Goal: Information Seeking & Learning: Learn about a topic

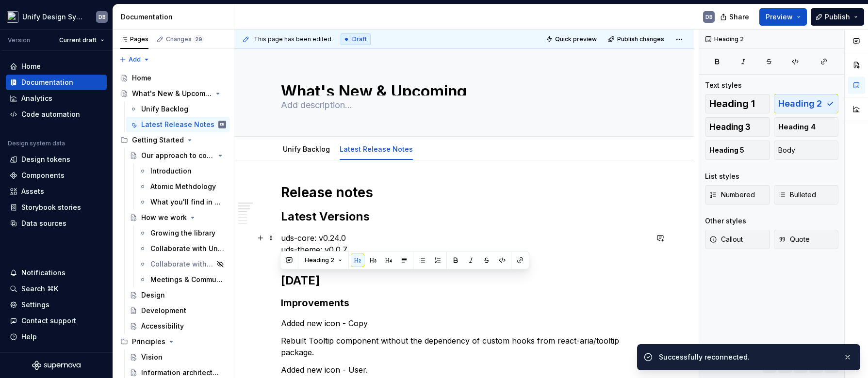
click at [379, 232] on p "uds-core: v0.24.0 uds-theme: v0.0.7" at bounding box center [464, 243] width 367 height 23
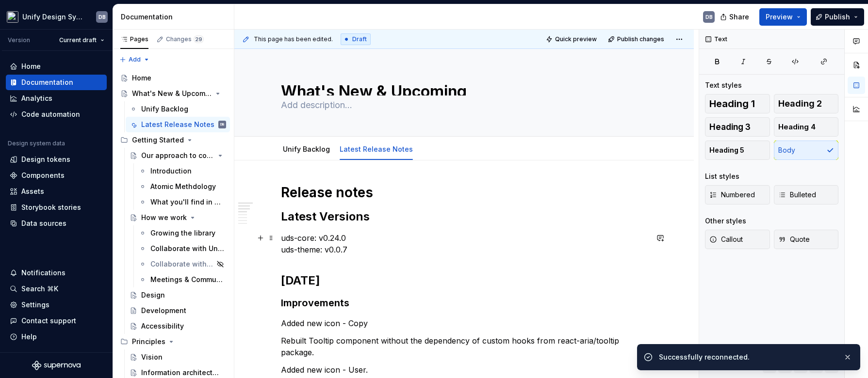
type textarea "*"
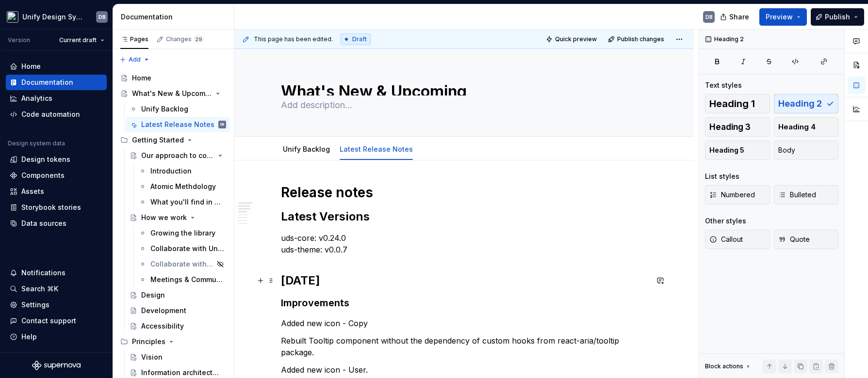
click at [281, 276] on h2 "[DATE]" at bounding box center [464, 281] width 367 height 16
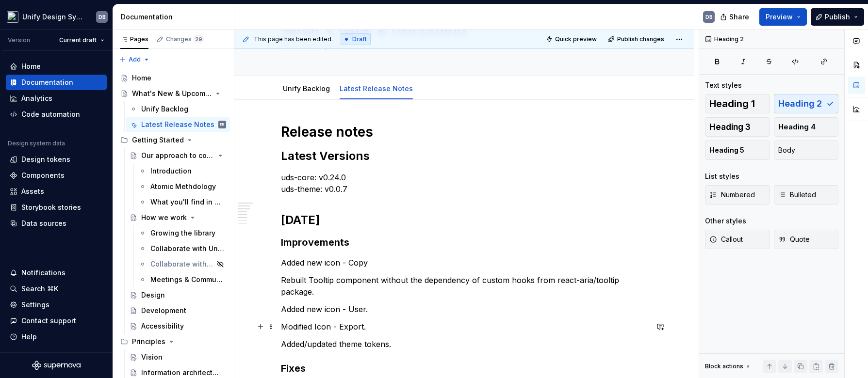
scroll to position [121, 0]
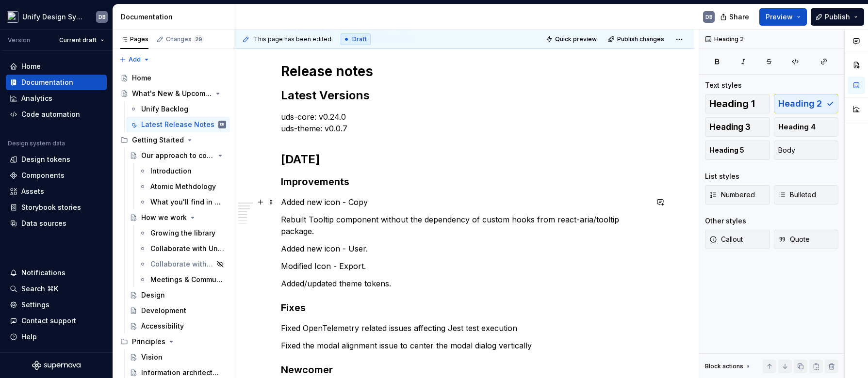
click at [282, 203] on p "Added new icon - Copy" at bounding box center [464, 202] width 367 height 12
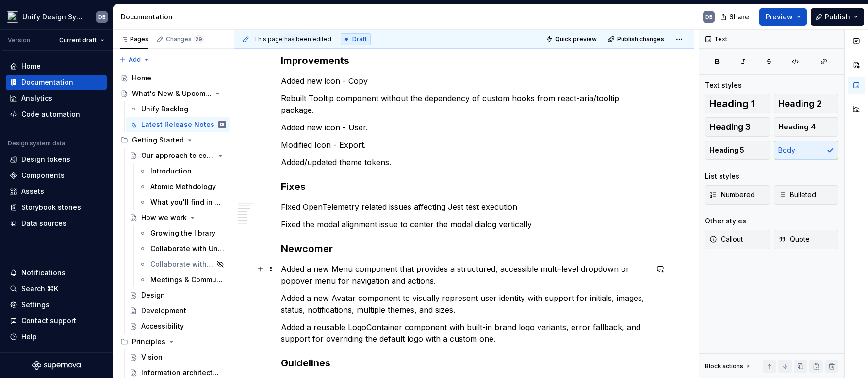
click at [282, 268] on p "Added a new Menu component that provides a structured, accessible multi-level d…" at bounding box center [464, 274] width 367 height 23
click at [281, 267] on p "Added a new Menu component that provides a structured, accessible multi-level d…" at bounding box center [464, 274] width 367 height 23
click at [333, 252] on h3 "Newcomer" at bounding box center [464, 249] width 367 height 14
click at [283, 271] on p "Added a new Menu component that provides a structured, accessible multi-level d…" at bounding box center [464, 274] width 367 height 23
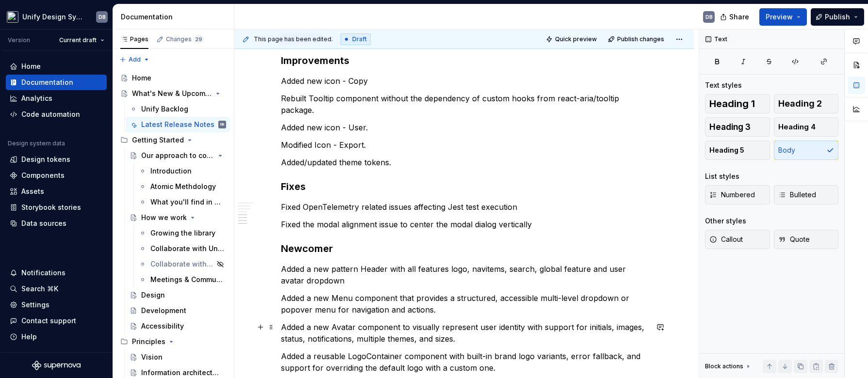
scroll to position [303, 0]
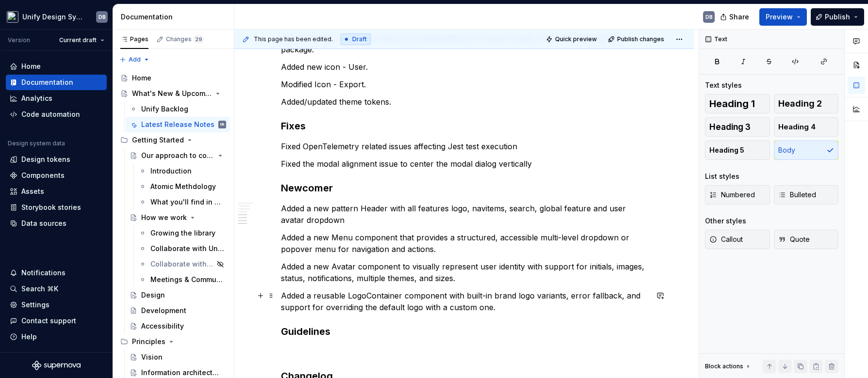
click at [303, 288] on div "Release notes Latest Versions uds-core: v0.24.0 uds-theme: v0.0.[DATE] Improvem…" at bounding box center [464, 162] width 367 height 563
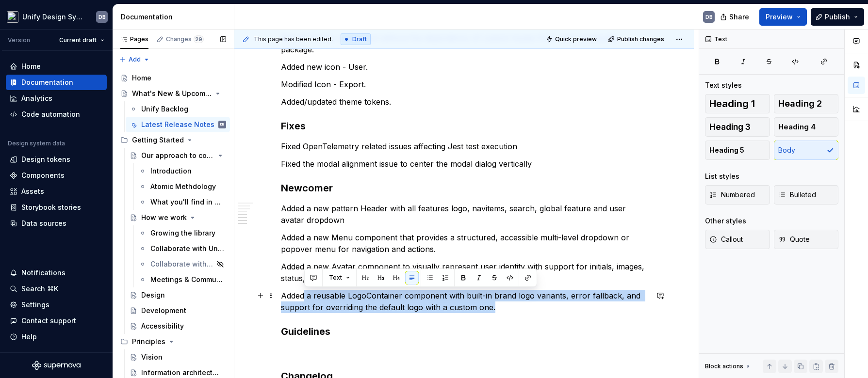
click at [281, 295] on p "Added a reusable LogoContainer component with built-in brand logo variants, err…" at bounding box center [464, 301] width 367 height 23
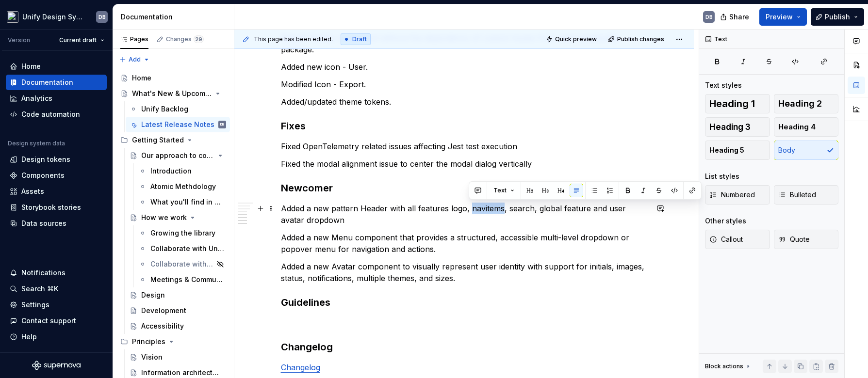
drag, startPoint x: 468, startPoint y: 210, endPoint x: 500, endPoint y: 208, distance: 32.0
click at [500, 208] on p "Added a new pattern Header with all features logo, navitems, search, global fea…" at bounding box center [464, 214] width 367 height 23
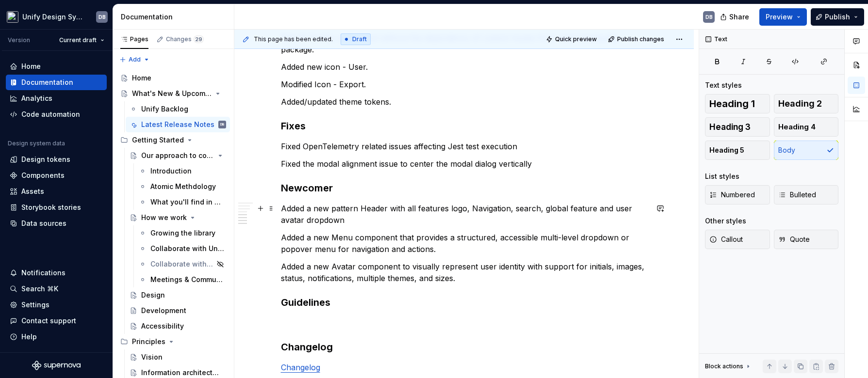
click at [516, 212] on p "Added a new pattern Header with all features logo, Navigation, search, global f…" at bounding box center [464, 214] width 367 height 23
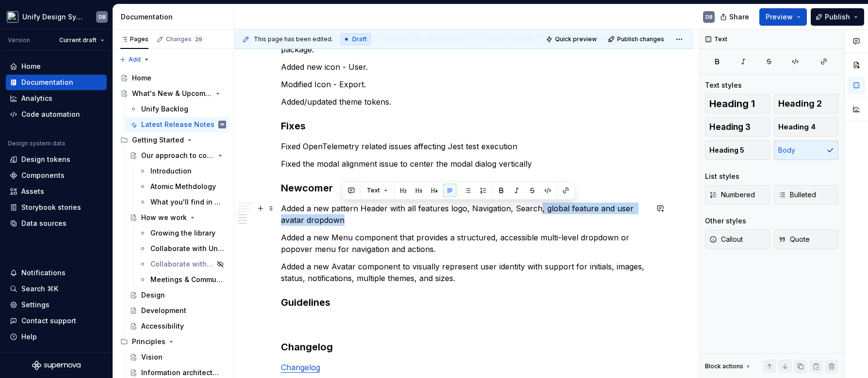
drag, startPoint x: 537, startPoint y: 210, endPoint x: 341, endPoint y: 220, distance: 196.2
click at [341, 220] on p "Added a new pattern Header with all features logo, Navigation, Search, global f…" at bounding box center [464, 214] width 367 height 23
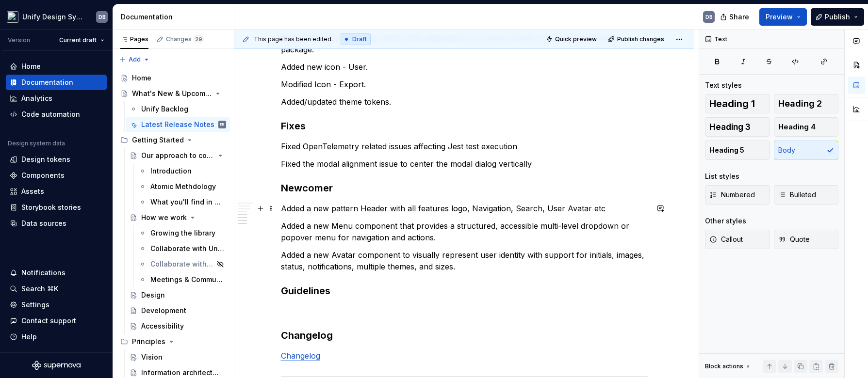
click at [415, 209] on p "Added a new pattern Header with all features logo, Navigation, Search, User Ava…" at bounding box center [464, 209] width 367 height 12
click at [446, 209] on p "Added a new pattern Header with all features logo, Navigation, Search, User Ava…" at bounding box center [464, 209] width 367 height 12
click at [489, 209] on p "Added a new pattern Header with all features like logo, Navigation, Search, Use…" at bounding box center [464, 209] width 367 height 12
click at [528, 208] on p "Added a new pattern Header with all features like logo, navigation, Search, Use…" at bounding box center [464, 209] width 367 height 12
click at [561, 207] on p "Added a new pattern Header with all features like logo, navigation, search, Use…" at bounding box center [464, 209] width 367 height 12
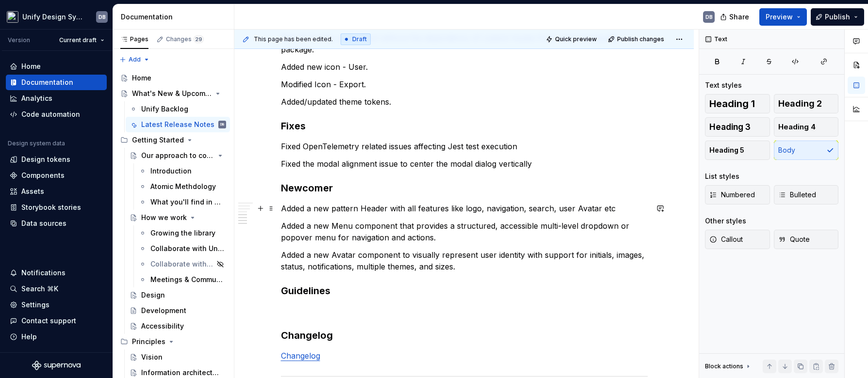
click at [575, 208] on p "Added a new pattern Header with all features like logo, navigation, search, use…" at bounding box center [464, 209] width 367 height 12
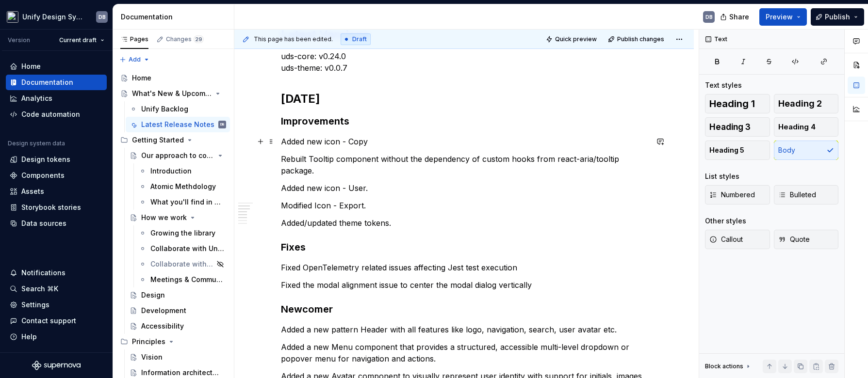
click at [281, 143] on p "Added new icon - Copy" at bounding box center [464, 142] width 367 height 12
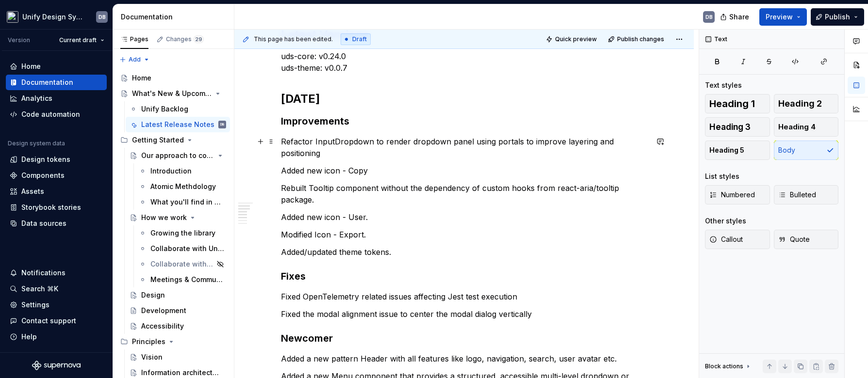
click at [310, 141] on p "Refactor InputDropdown to render dropdown panel using portals to improve layeri…" at bounding box center [464, 147] width 367 height 23
click at [395, 141] on p "Refactored the InputDropdown to render dropdown panel using portals to improve …" at bounding box center [464, 147] width 367 height 23
click at [376, 156] on p "Refactored the InputDropdown component to render dropdown panel using portals t…" at bounding box center [464, 147] width 367 height 23
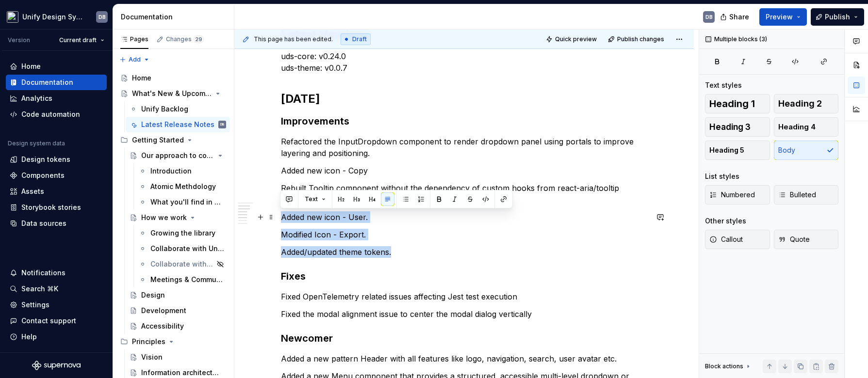
drag, startPoint x: 400, startPoint y: 251, endPoint x: 281, endPoint y: 219, distance: 123.7
click at [281, 219] on div "Release notes Latest Versions uds-core: v0.24.0 uds-theme: v0.0.[DATE] Improvem…" at bounding box center [464, 277] width 367 height 551
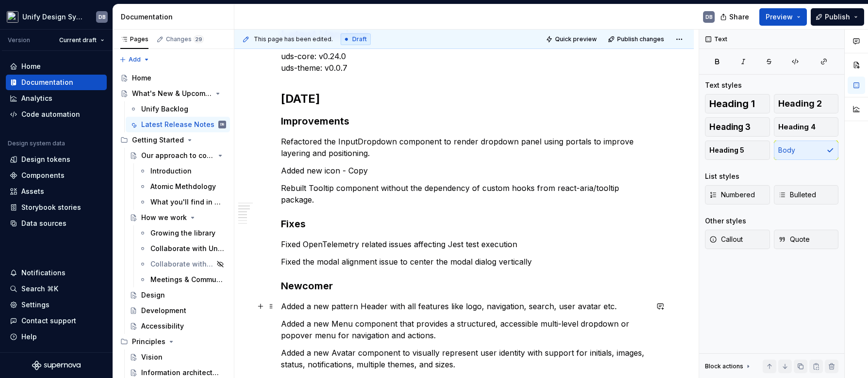
click at [356, 306] on p "Added a new pattern Header with all features like logo, navigation, search, use…" at bounding box center [464, 307] width 367 height 12
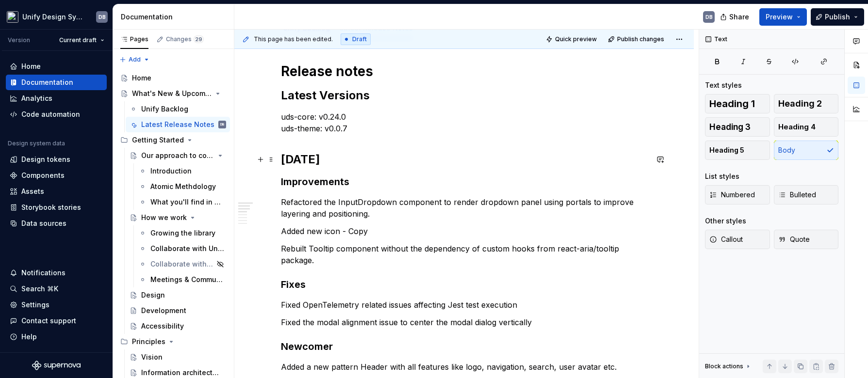
scroll to position [0, 0]
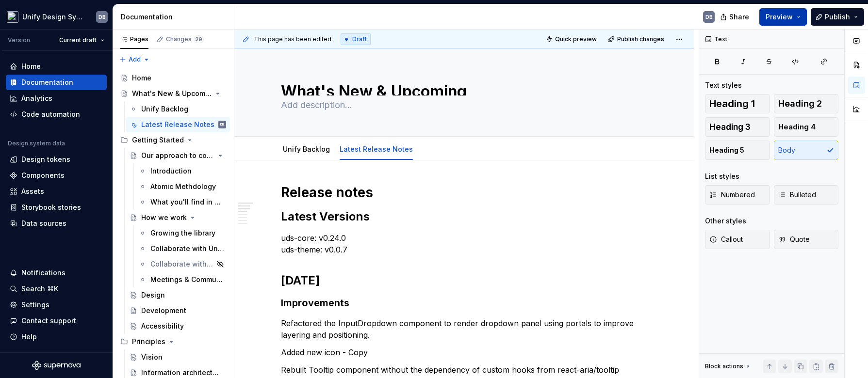
click at [802, 18] on button "Preview" at bounding box center [783, 16] width 48 height 17
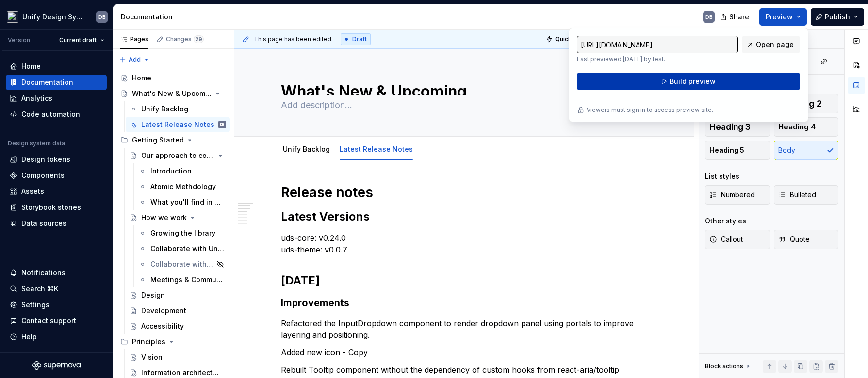
click at [679, 82] on span "Build preview" at bounding box center [692, 82] width 46 height 10
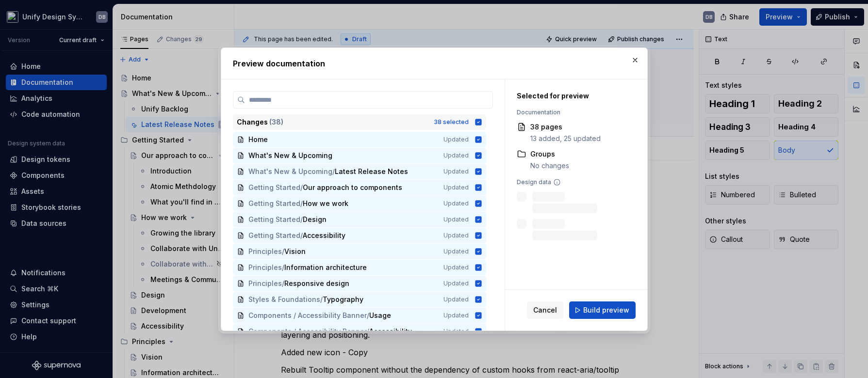
click at [481, 122] on div "Changes ( 38 ) 38 selected" at bounding box center [359, 122] width 253 height 16
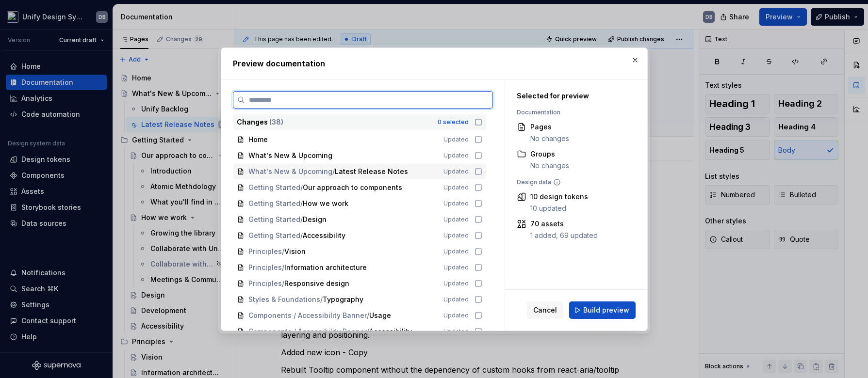
click at [477, 173] on icon at bounding box center [478, 172] width 8 height 8
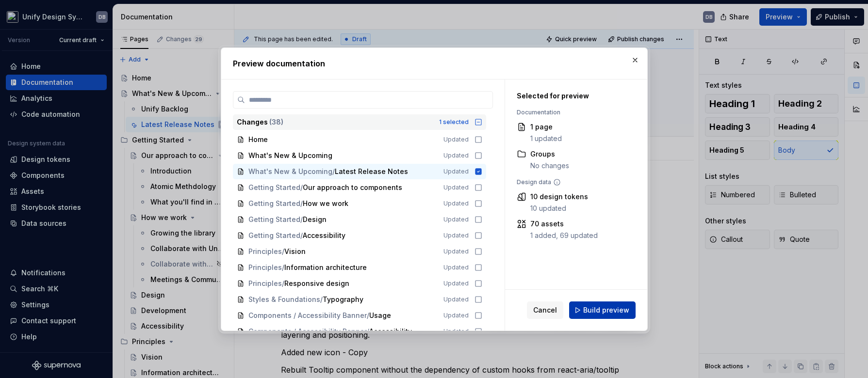
click at [599, 311] on span "Build preview" at bounding box center [606, 311] width 46 height 10
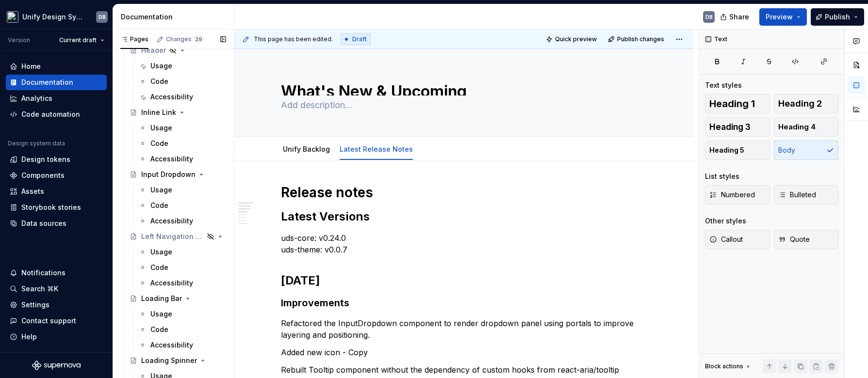
scroll to position [1317, 0]
click at [156, 139] on div "Code" at bounding box center [159, 142] width 18 height 10
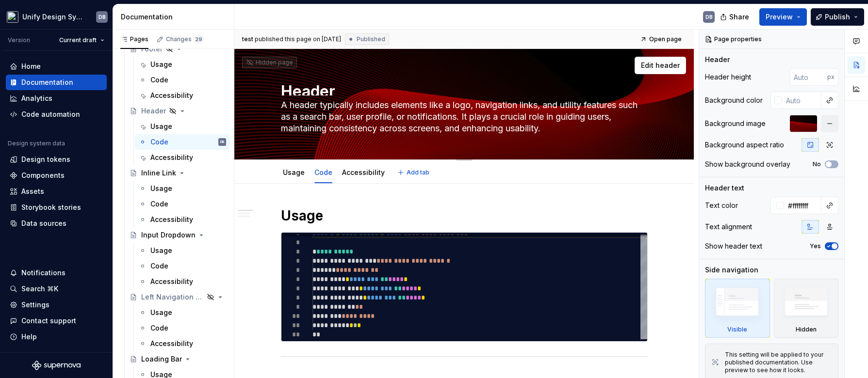
click at [351, 111] on textarea "A header typically includes elements like a logo, navigation links, and utility…" at bounding box center [462, 116] width 367 height 39
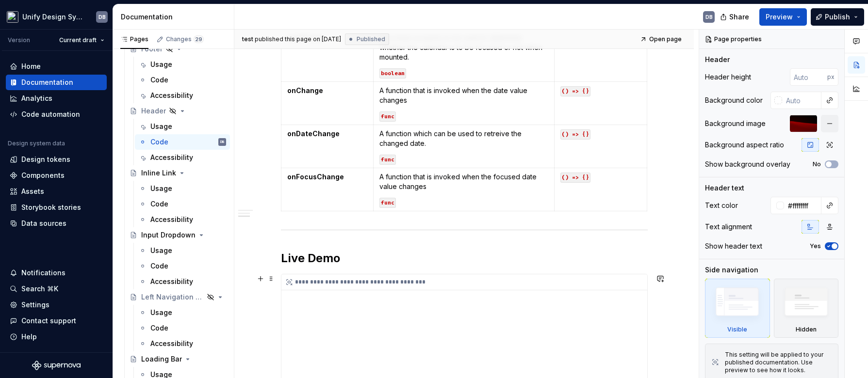
scroll to position [909, 0]
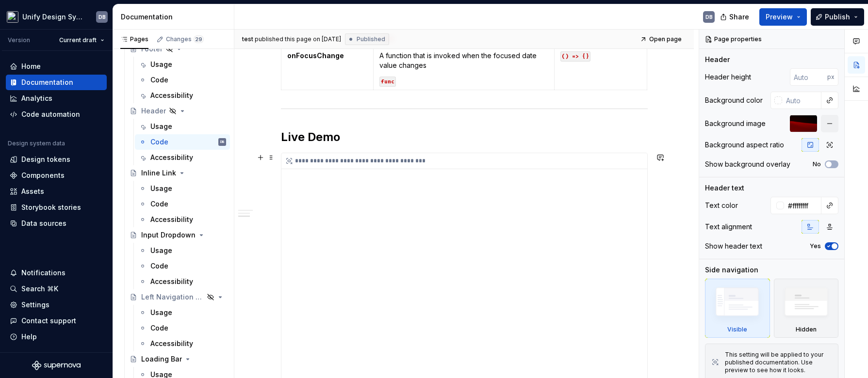
click at [612, 217] on div "**********" at bounding box center [464, 266] width 366 height 227
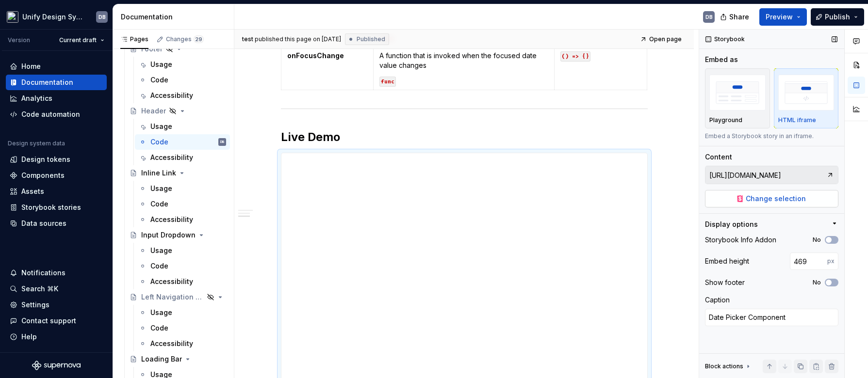
click at [782, 200] on span "Change selection" at bounding box center [775, 199] width 60 height 10
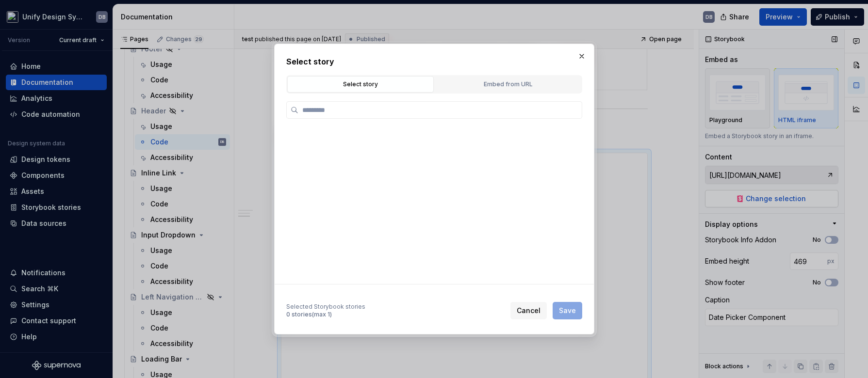
click at [765, 200] on div at bounding box center [434, 189] width 868 height 378
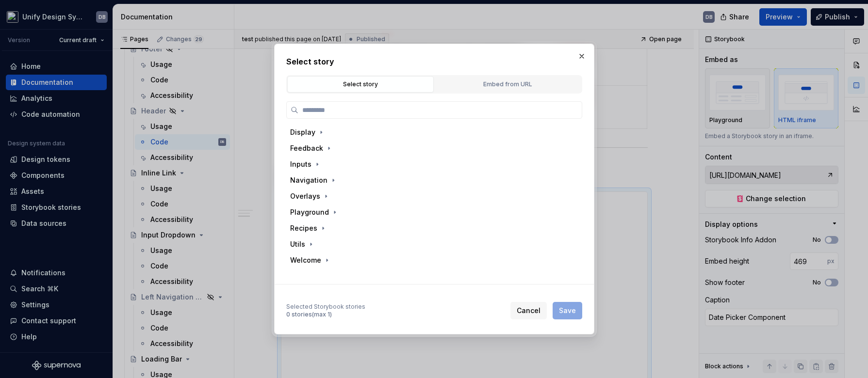
scroll to position [948, 0]
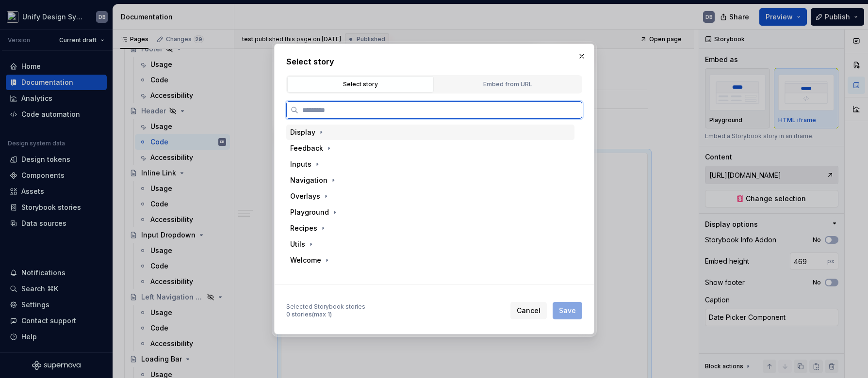
type textarea "*"
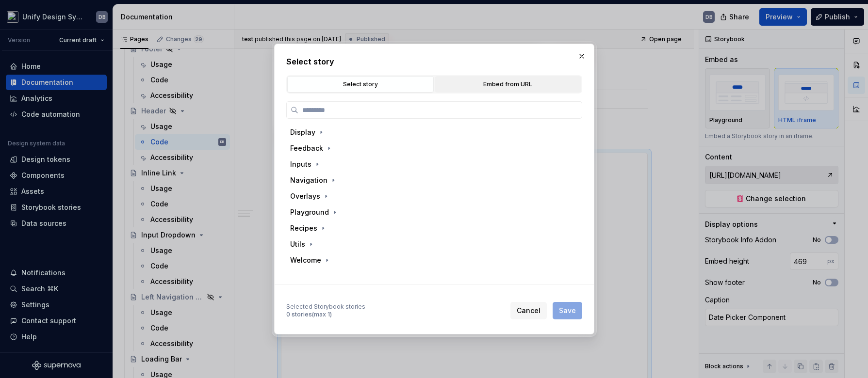
click at [533, 82] on div "Embed from URL" at bounding box center [508, 85] width 140 height 10
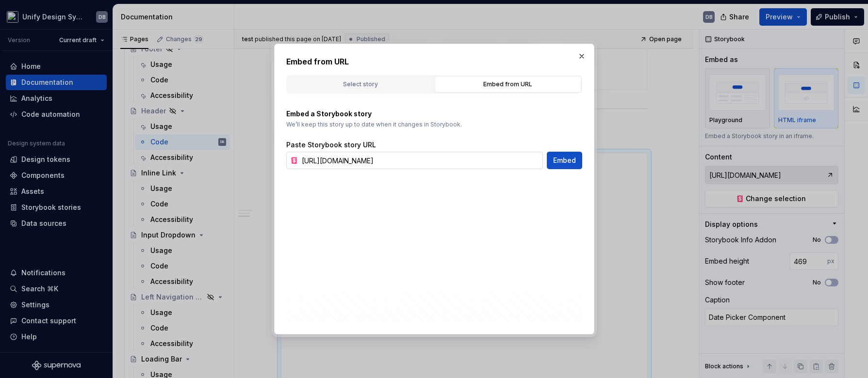
click at [469, 161] on input "[URL][DOMAIN_NAME]" at bounding box center [420, 160] width 245 height 17
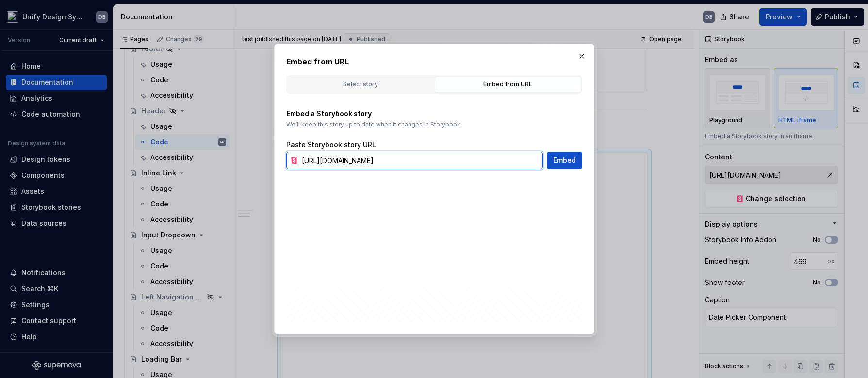
click at [469, 161] on input "[URL][DOMAIN_NAME]" at bounding box center [420, 160] width 245 height 17
paste input "docs/utils-checklist--docs"
type input "[URL][DOMAIN_NAME]"
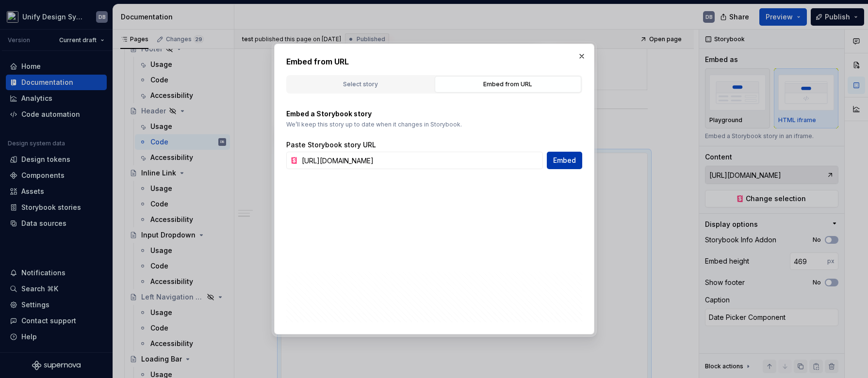
click at [559, 160] on span "Embed" at bounding box center [564, 161] width 23 height 10
type textarea "*"
type input "[URL][DOMAIN_NAME]"
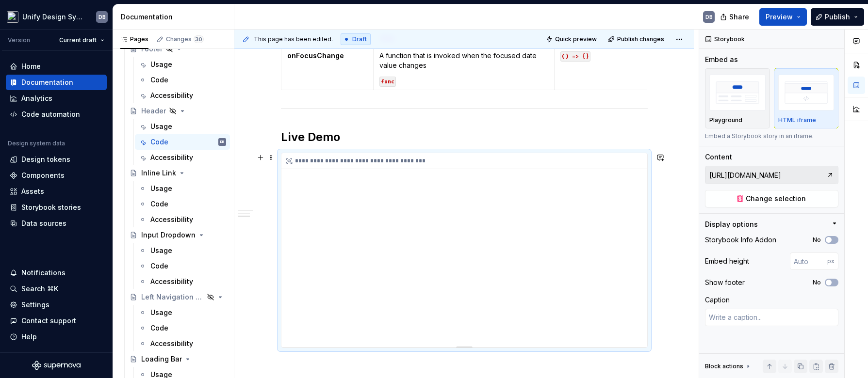
scroll to position [1009, 0]
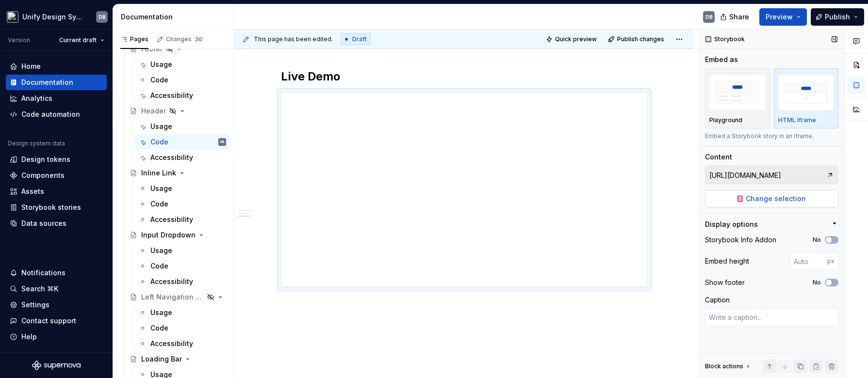
click at [787, 200] on span "Change selection" at bounding box center [775, 199] width 60 height 10
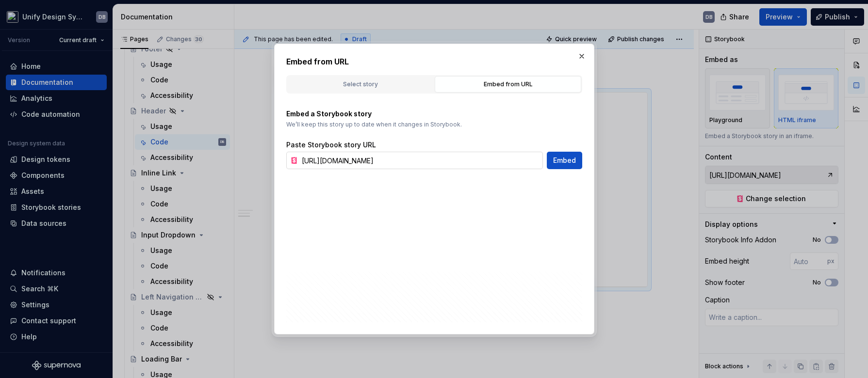
click at [384, 165] on input "[URL][DOMAIN_NAME]" at bounding box center [420, 160] width 245 height 17
type textarea "*"
type input "[URL][DOMAIN_NAME]"
click at [566, 162] on span "Embed" at bounding box center [564, 161] width 23 height 10
type textarea "*"
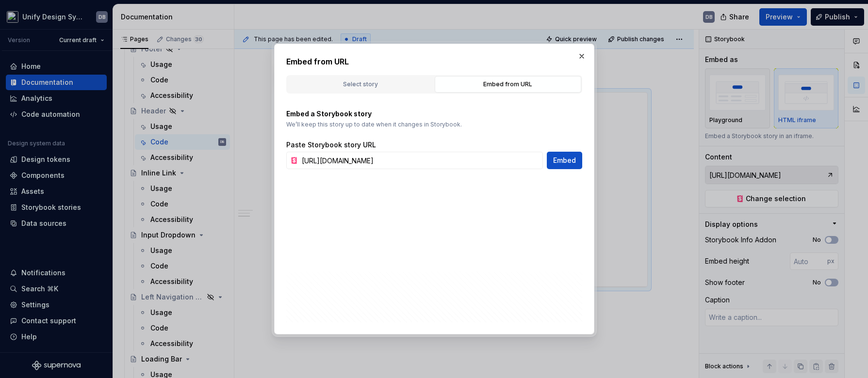
type input "[URL][DOMAIN_NAME]"
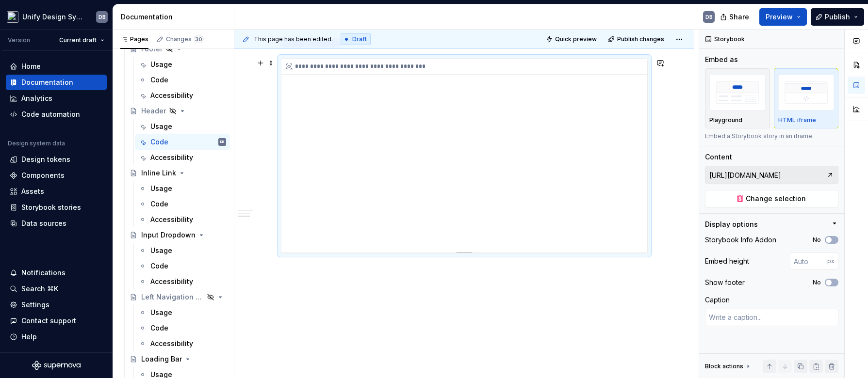
scroll to position [982, 0]
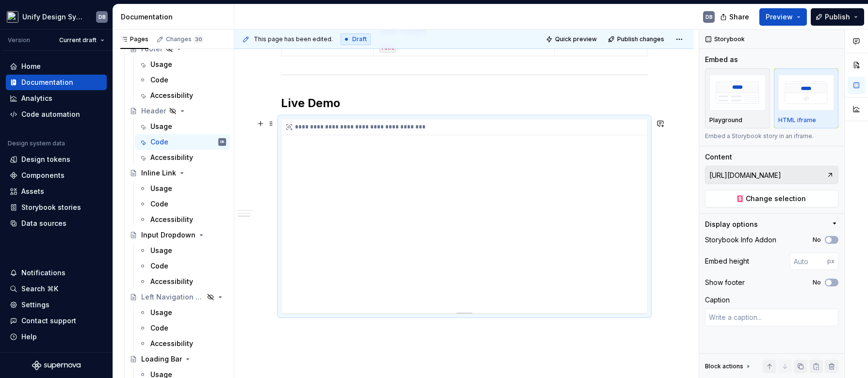
drag, startPoint x: 641, startPoint y: 140, endPoint x: 641, endPoint y: 159, distance: 18.4
click at [641, 159] on div "**********" at bounding box center [464, 216] width 366 height 194
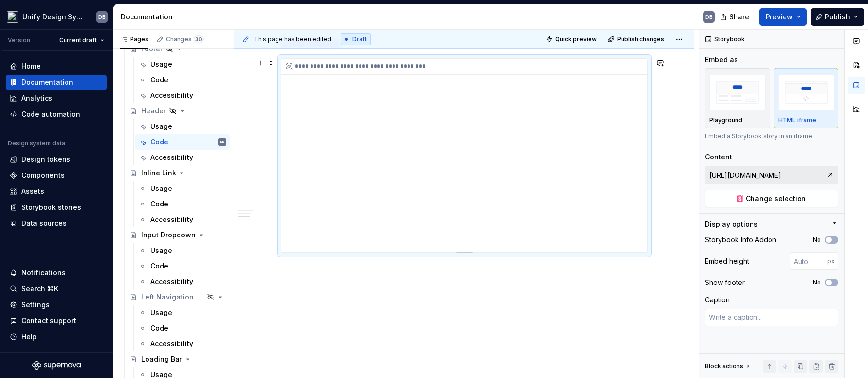
click at [642, 246] on div "**********" at bounding box center [464, 156] width 366 height 194
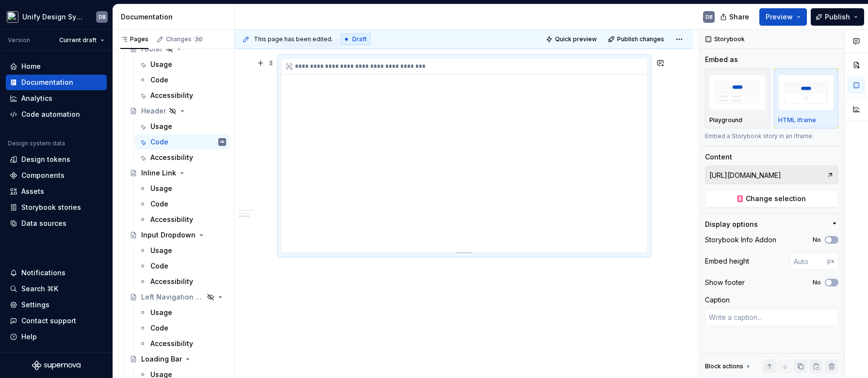
click at [642, 246] on div "**********" at bounding box center [464, 156] width 366 height 194
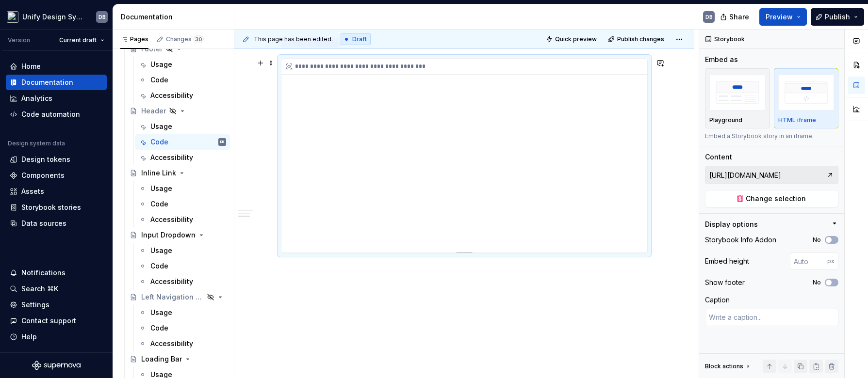
click at [642, 246] on div "**********" at bounding box center [464, 156] width 366 height 194
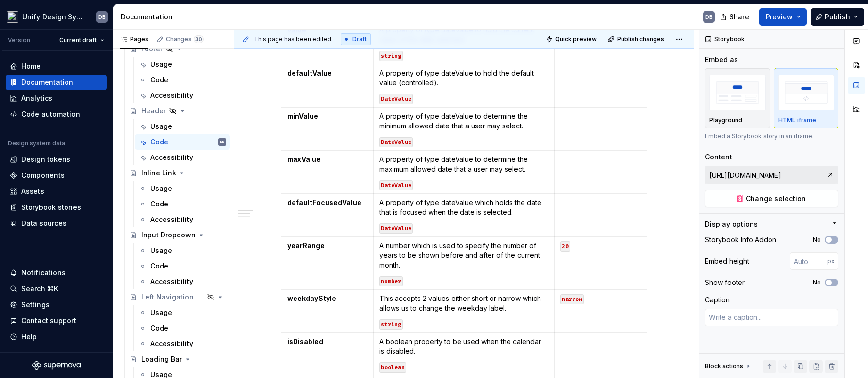
scroll to position [194, 0]
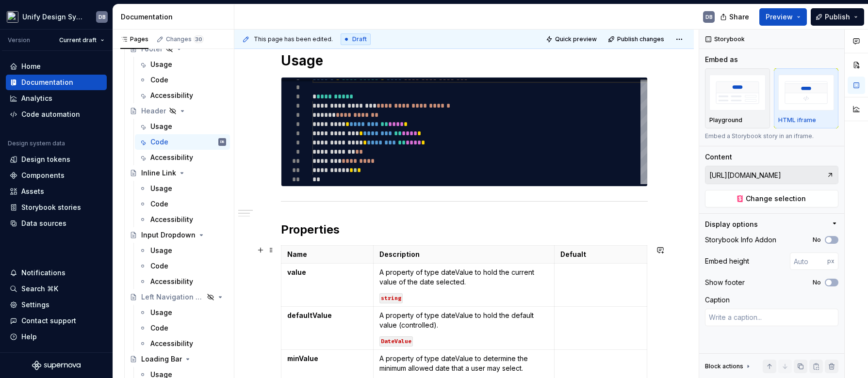
type textarea "*"
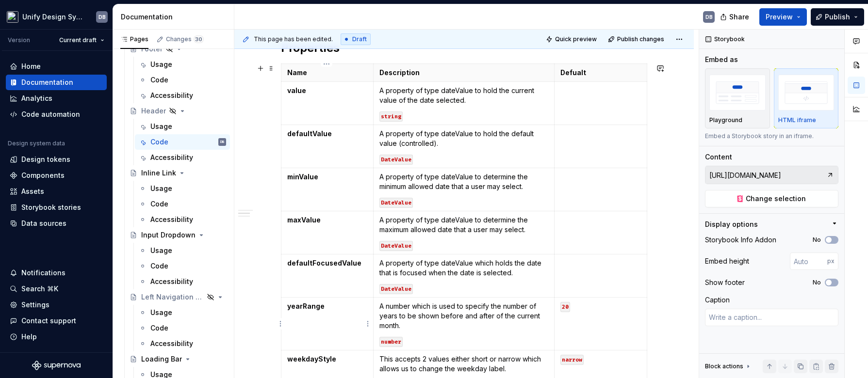
click at [360, 323] on td "yearRange" at bounding box center [327, 324] width 93 height 53
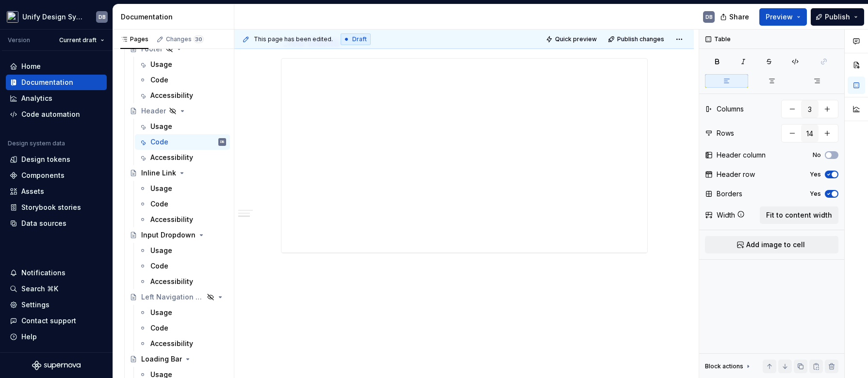
scroll to position [825, 0]
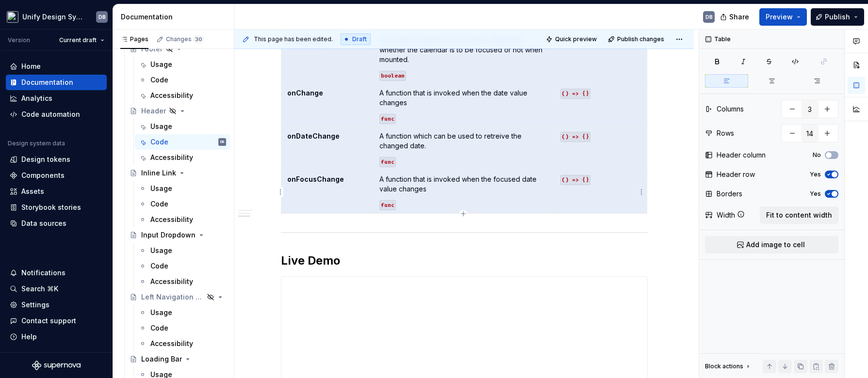
drag, startPoint x: 479, startPoint y: 188, endPoint x: 584, endPoint y: 194, distance: 105.0
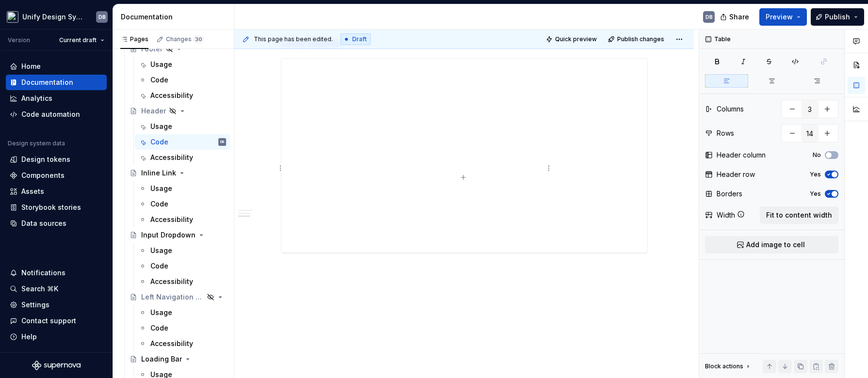
scroll to position [539, 0]
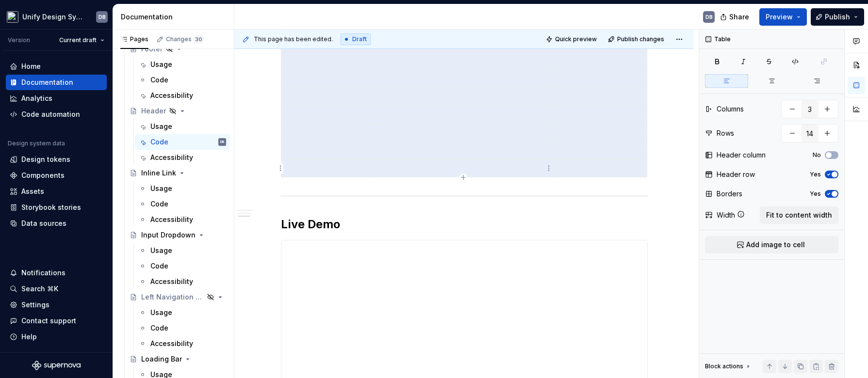
click at [444, 65] on p at bounding box center [463, 61] width 168 height 10
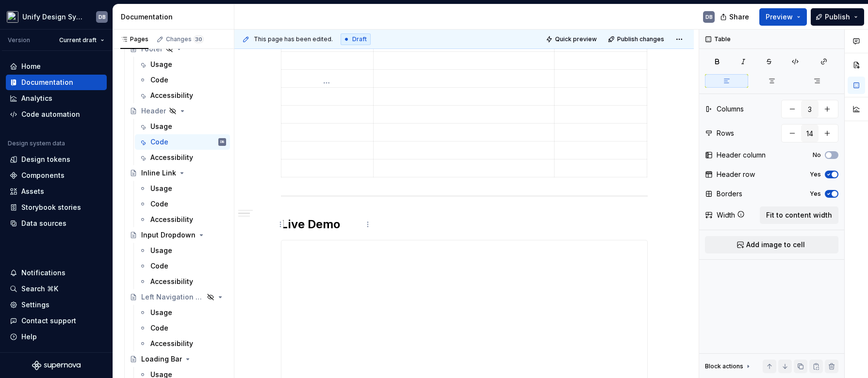
scroll to position [357, 0]
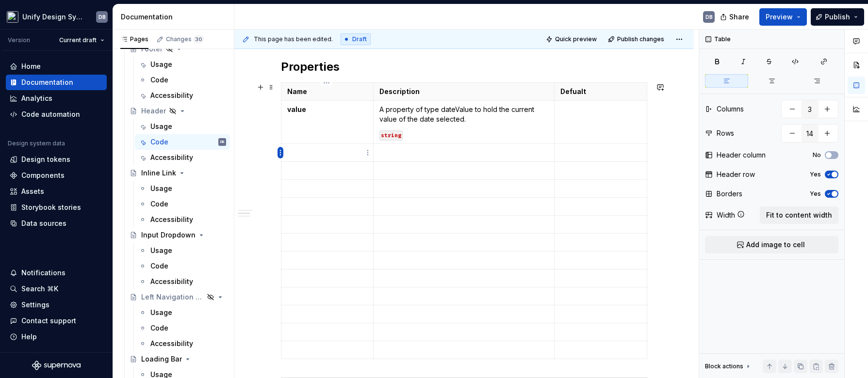
click at [279, 153] on html "Unify Design System DB Version Current draft Home Documentation Analytics Code …" at bounding box center [434, 189] width 868 height 378
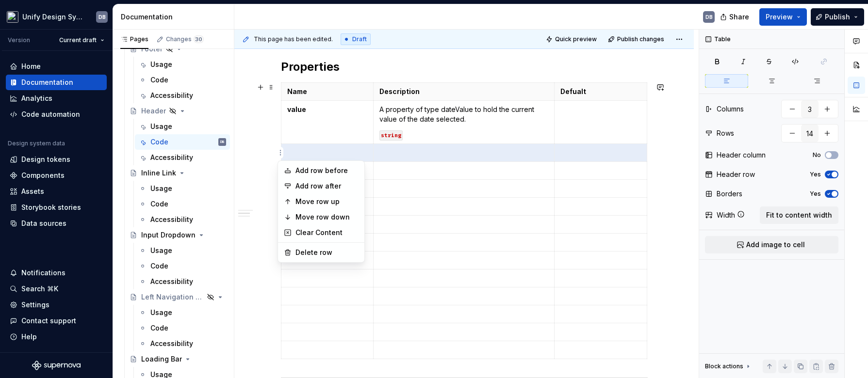
click at [483, 170] on html "Unify Design System DB Version Current draft Home Documentation Analytics Code …" at bounding box center [434, 189] width 868 height 378
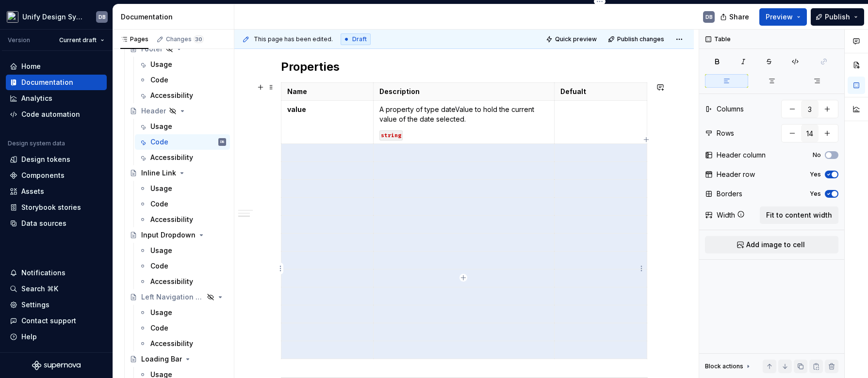
scroll to position [438, 0]
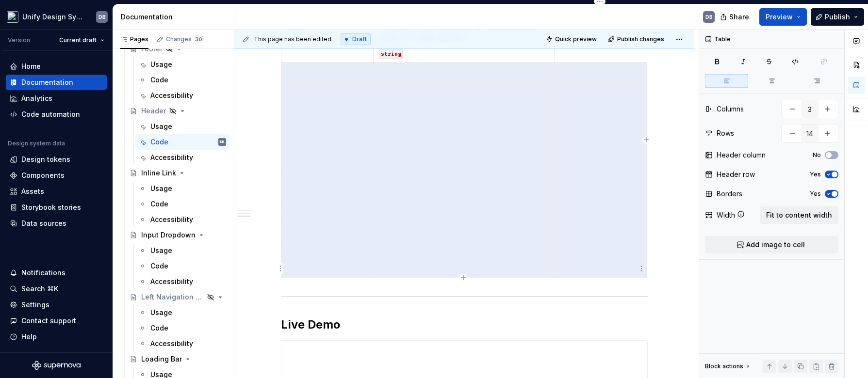
drag, startPoint x: 335, startPoint y: 153, endPoint x: 594, endPoint y: 266, distance: 282.8
click at [594, 266] on tbody "Name Description Defualt value A property of type dateValue to hold the current…" at bounding box center [464, 139] width 366 height 276
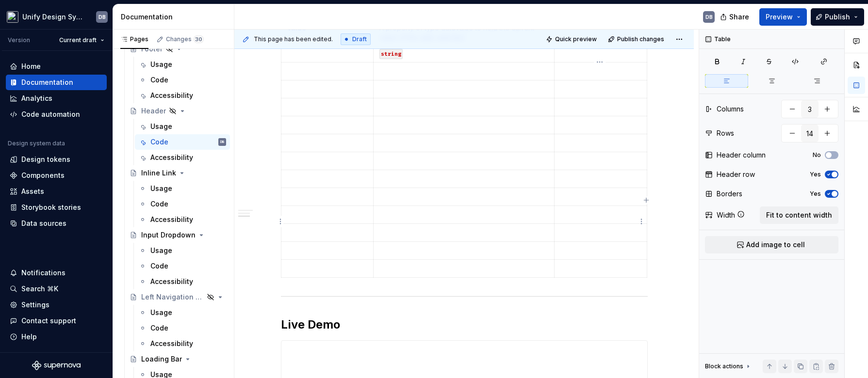
scroll to position [378, 0]
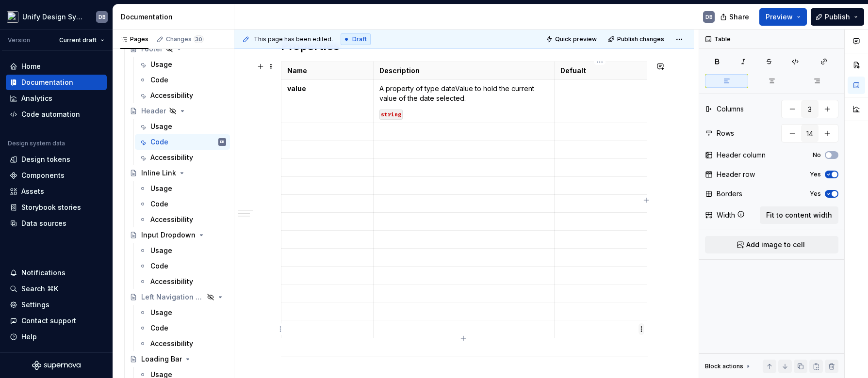
click at [641, 330] on html "Unify Design System DB Version Current draft Home Documentation Analytics Code …" at bounding box center [434, 189] width 868 height 378
click at [312, 136] on html "Unify Design System DB Version Current draft Home Documentation Analytics Code …" at bounding box center [434, 189] width 868 height 378
click at [791, 137] on button "button" at bounding box center [791, 133] width 17 height 17
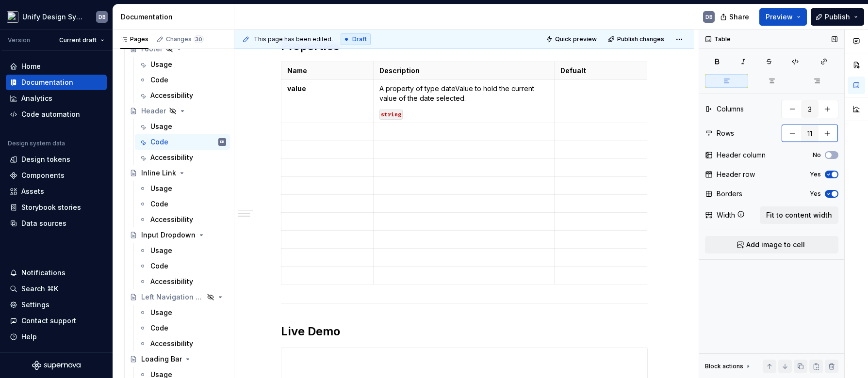
click at [791, 137] on button "button" at bounding box center [791, 133] width 17 height 17
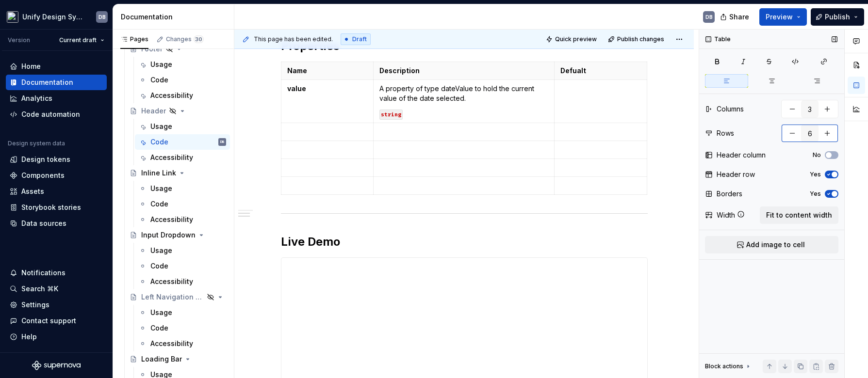
click at [791, 137] on button "button" at bounding box center [791, 133] width 17 height 17
type input "3"
click at [791, 137] on button "button" at bounding box center [791, 133] width 17 height 17
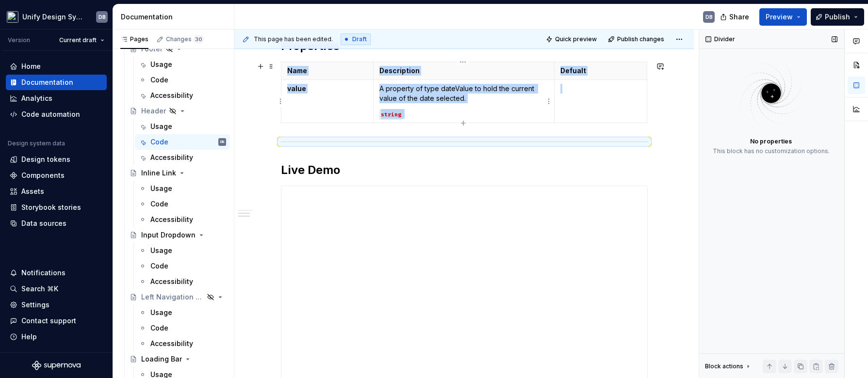
click at [430, 98] on p "A property of type dateValue to hold the current value of the date selected." at bounding box center [463, 93] width 168 height 19
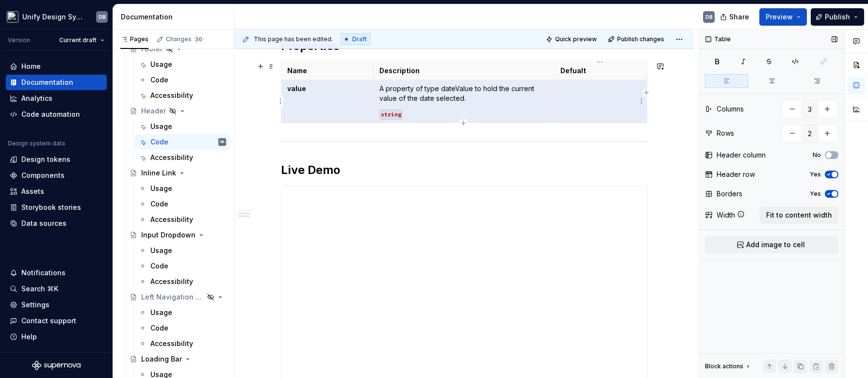
drag, startPoint x: 348, startPoint y: 96, endPoint x: 579, endPoint y: 97, distance: 230.9
click at [579, 97] on tr "value A property of type dateValue to hold the current value of the date select…" at bounding box center [464, 101] width 366 height 43
